Goal: Information Seeking & Learning: Learn about a topic

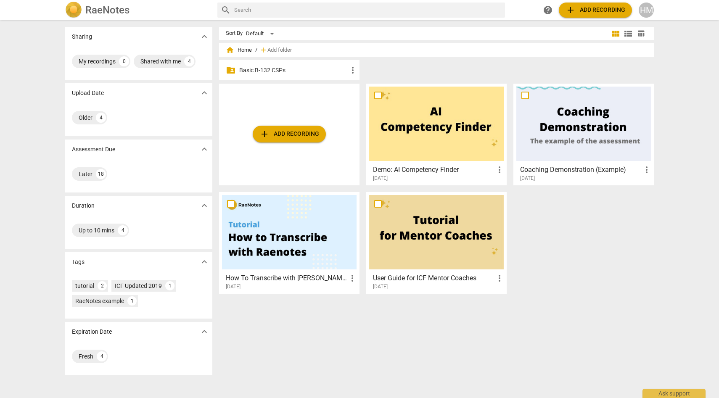
click at [274, 72] on p "Basic B-132 CSPs" at bounding box center [293, 70] width 108 height 9
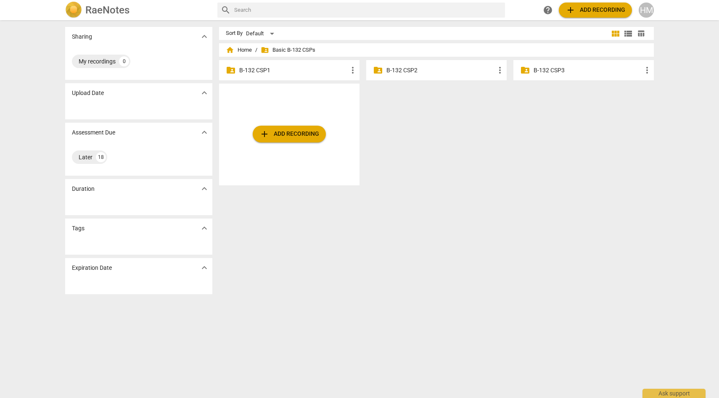
click at [261, 71] on p "B-132 CSP1" at bounding box center [293, 70] width 108 height 9
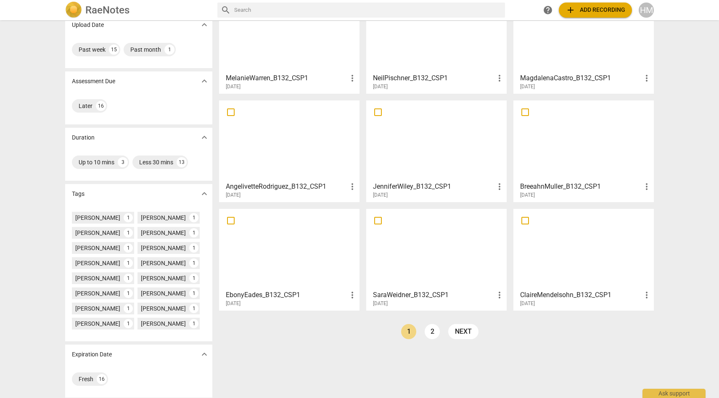
scroll to position [71, 0]
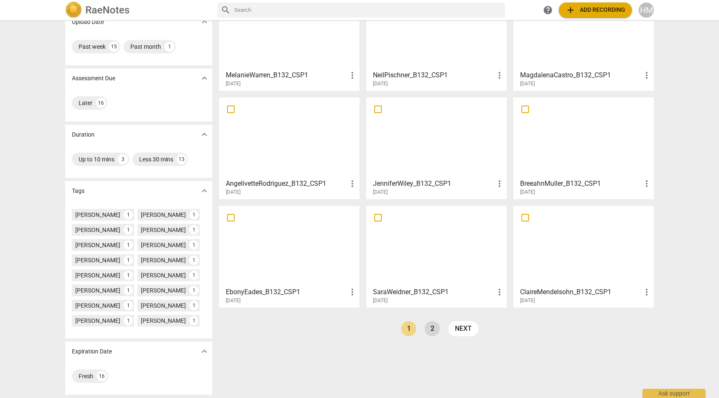
click at [435, 329] on link "2" at bounding box center [431, 328] width 15 height 15
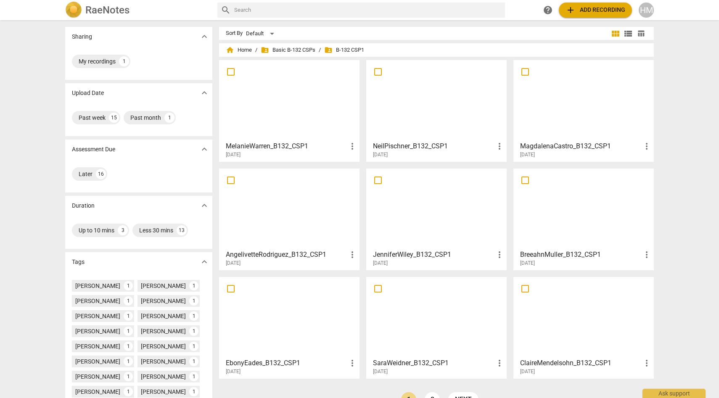
click at [303, 142] on h3 "MelanieWarren_B132_CSP1" at bounding box center [286, 146] width 121 height 10
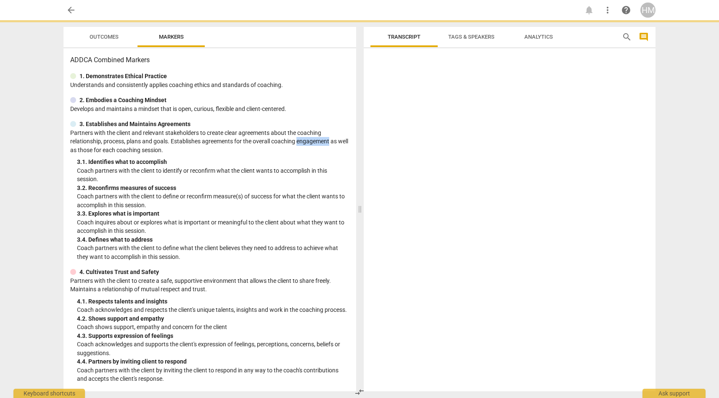
click at [303, 142] on p "Partners with the client and relevant stakeholders to create clear agreements a…" at bounding box center [209, 142] width 279 height 26
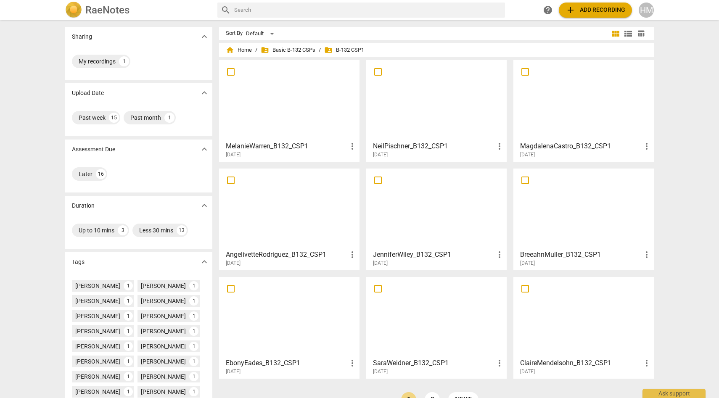
click at [437, 97] on div at bounding box center [436, 100] width 134 height 74
click at [580, 136] on div at bounding box center [583, 100] width 134 height 74
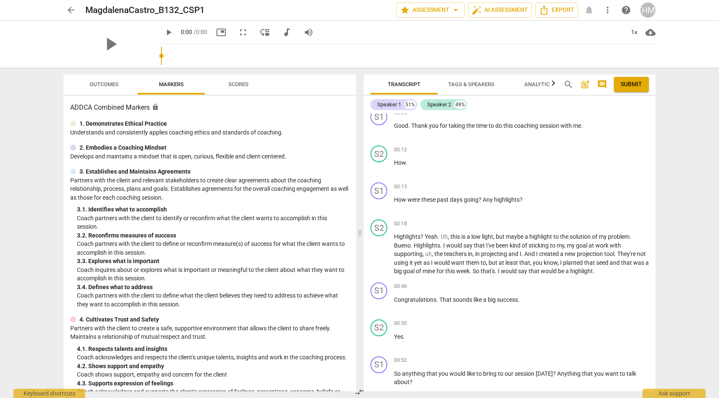
scroll to position [84, 0]
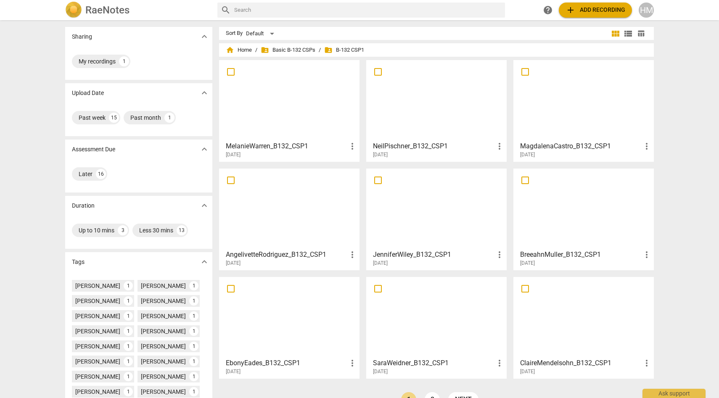
drag, startPoint x: 313, startPoint y: 216, endPoint x: 282, endPoint y: 254, distance: 48.8
click at [282, 254] on div "AngelivetteRodriguez_B132_CSP1 more_vert [DATE]" at bounding box center [289, 218] width 134 height 95
click at [401, 234] on div at bounding box center [436, 208] width 134 height 74
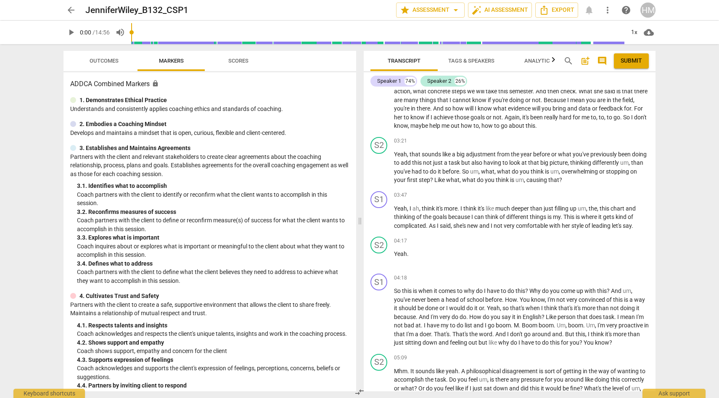
scroll to position [603, 0]
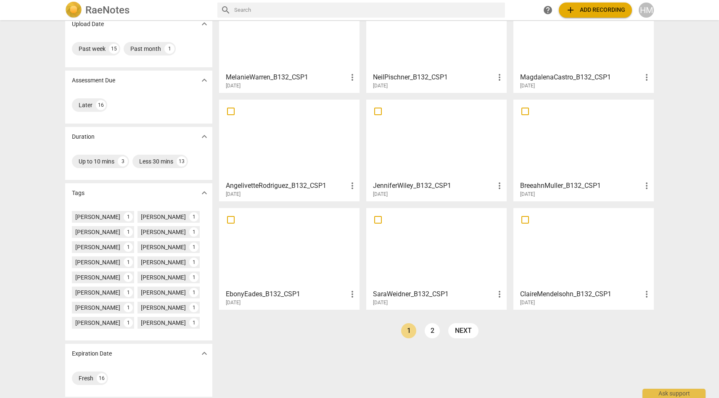
scroll to position [71, 0]
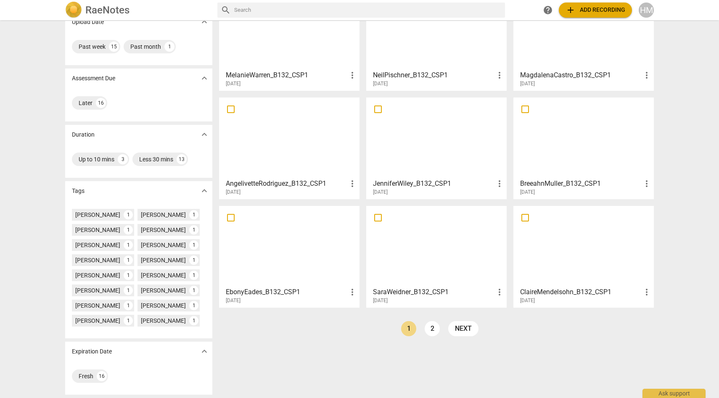
click at [565, 270] on div at bounding box center [583, 246] width 134 height 74
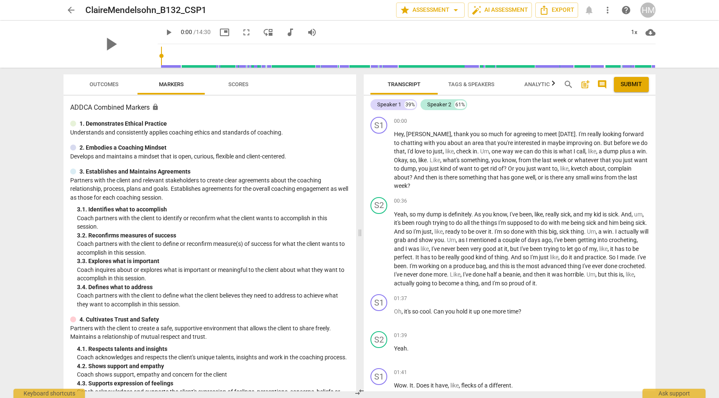
click at [72, 9] on span "arrow_back" at bounding box center [71, 10] width 10 height 10
